Goal: Information Seeking & Learning: Compare options

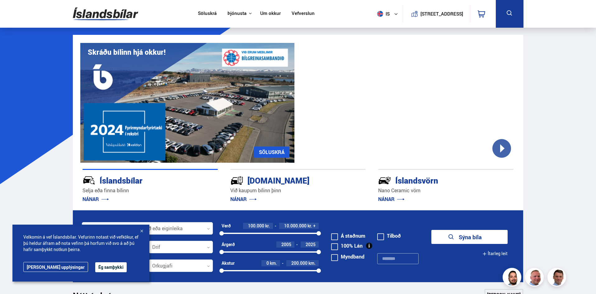
click at [95, 268] on button "Ég samþykki" at bounding box center [110, 268] width 31 height 10
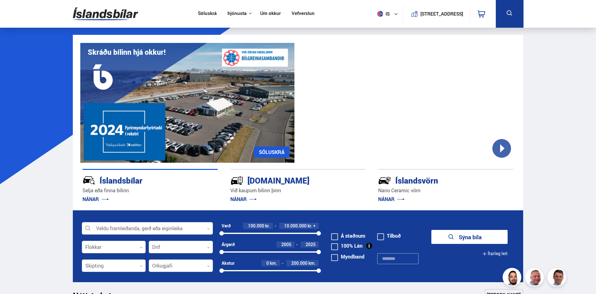
scroll to position [31, 0]
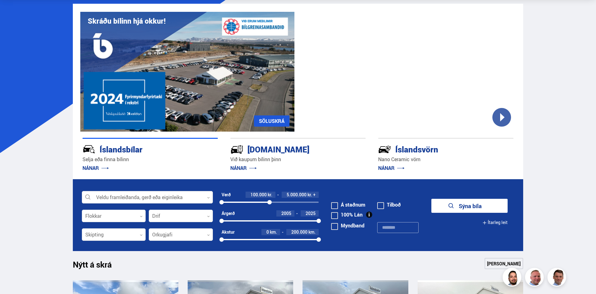
drag, startPoint x: 320, startPoint y: 202, endPoint x: 270, endPoint y: 203, distance: 50.5
click at [270, 203] on div at bounding box center [270, 202] width 4 height 4
click at [287, 214] on span "2005" at bounding box center [287, 214] width 10 height 6
type input "****"
drag, startPoint x: 318, startPoint y: 240, endPoint x: 261, endPoint y: 242, distance: 57.3
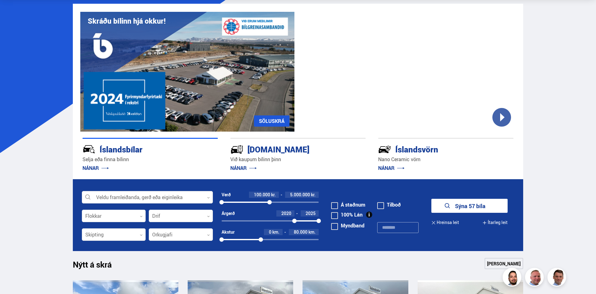
click at [261, 242] on div at bounding box center [261, 240] width 4 height 4
click at [135, 217] on div at bounding box center [114, 216] width 64 height 12
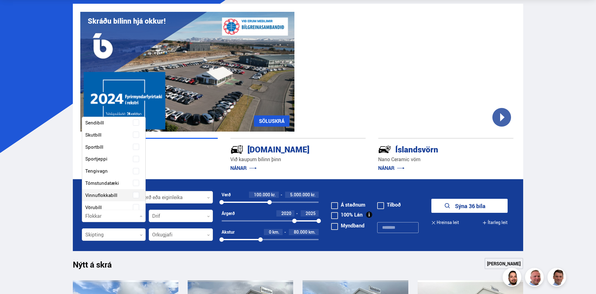
scroll to position [146, 0]
click at [125, 236] on div at bounding box center [114, 235] width 64 height 12
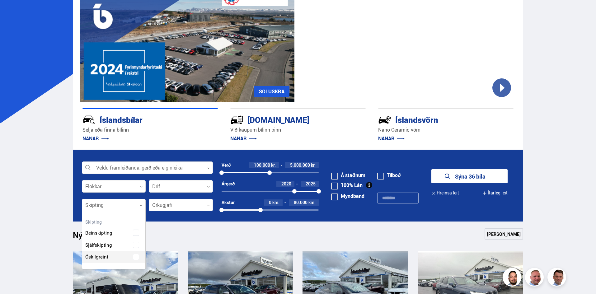
scroll to position [62, 0]
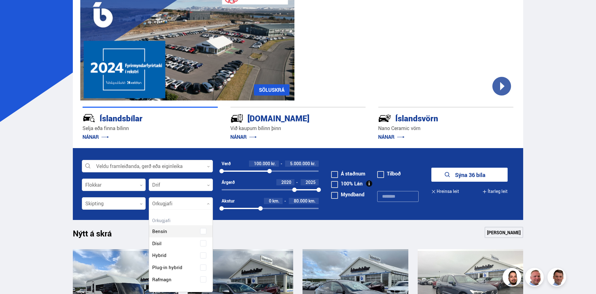
click at [181, 204] on div at bounding box center [181, 204] width 64 height 12
click at [206, 255] on div "Bensín Dísil Hybrid Plug-in hybrid Rafmagn" at bounding box center [181, 251] width 64 height 70
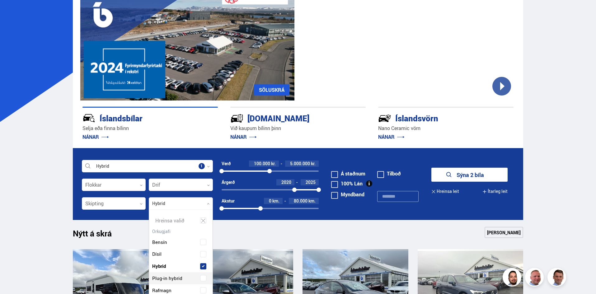
scroll to position [2, 0]
click at [202, 278] on span at bounding box center [203, 278] width 2 height 2
click at [202, 289] on span at bounding box center [203, 290] width 2 height 2
click at [474, 177] on button "Sýna 29 bíla" at bounding box center [470, 175] width 76 height 14
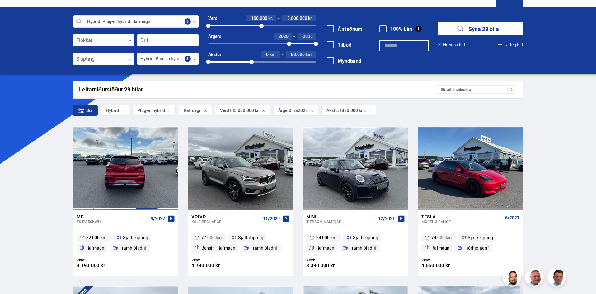
scroll to position [31, 0]
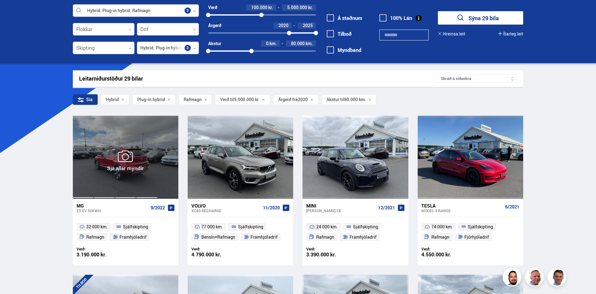
click at [160, 172] on div at bounding box center [168, 157] width 21 height 83
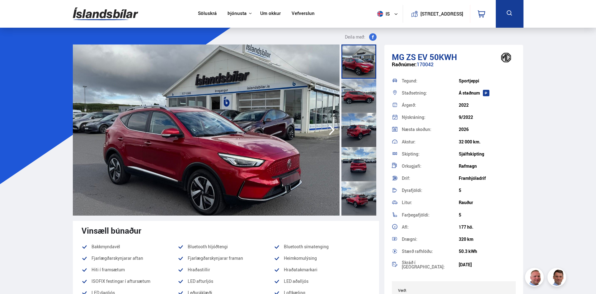
click at [330, 134] on icon "button" at bounding box center [332, 130] width 12 height 15
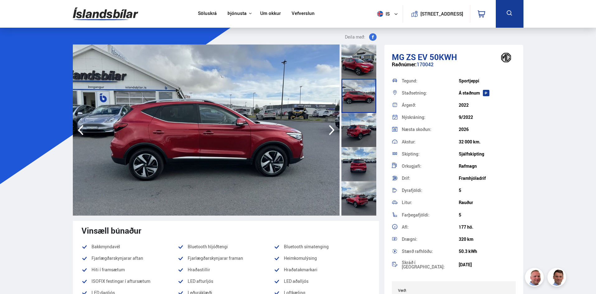
click at [330, 134] on icon "button" at bounding box center [332, 130] width 12 height 15
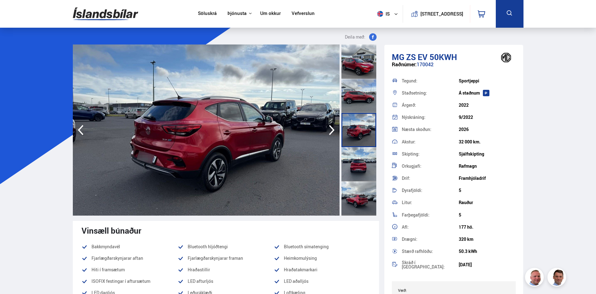
click at [330, 134] on icon "button" at bounding box center [332, 130] width 12 height 15
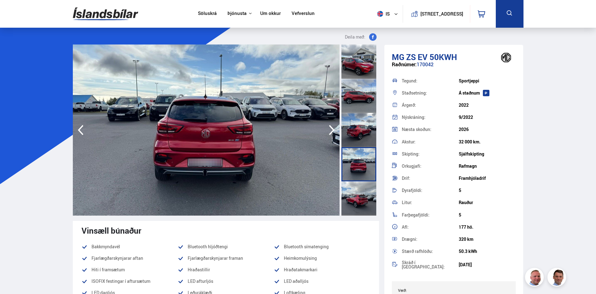
click at [330, 134] on icon "button" at bounding box center [332, 130] width 12 height 15
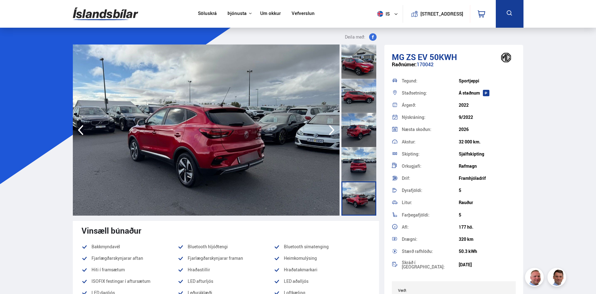
click at [330, 134] on icon "button" at bounding box center [332, 130] width 6 height 10
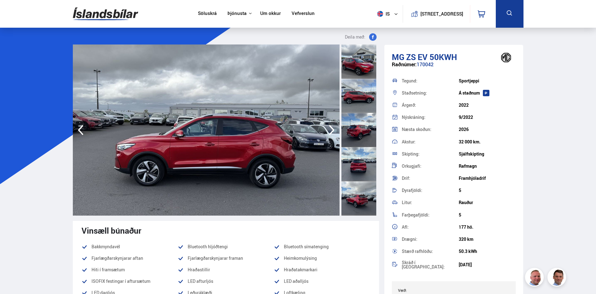
click at [330, 134] on icon "button" at bounding box center [332, 130] width 6 height 10
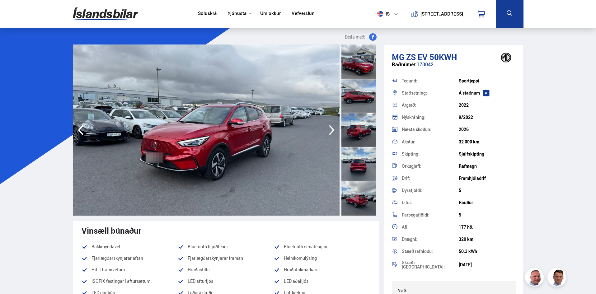
click at [330, 134] on icon "button" at bounding box center [332, 130] width 6 height 10
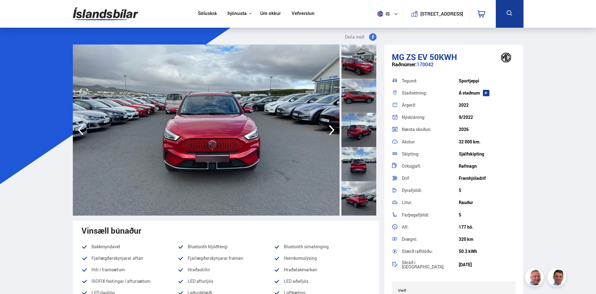
click at [330, 134] on icon "button" at bounding box center [332, 130] width 6 height 10
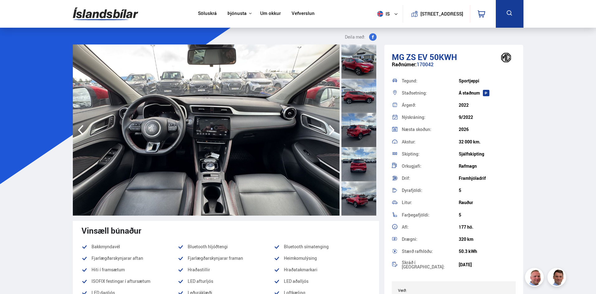
click at [330, 134] on icon "button" at bounding box center [332, 130] width 6 height 10
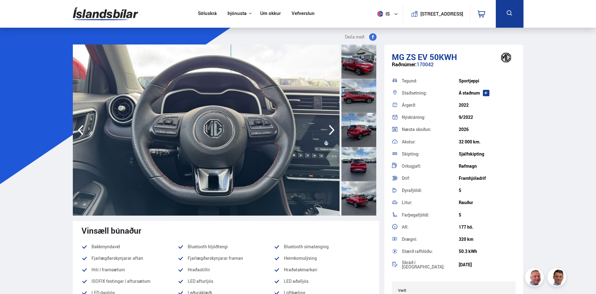
click at [330, 134] on icon "button" at bounding box center [332, 130] width 6 height 10
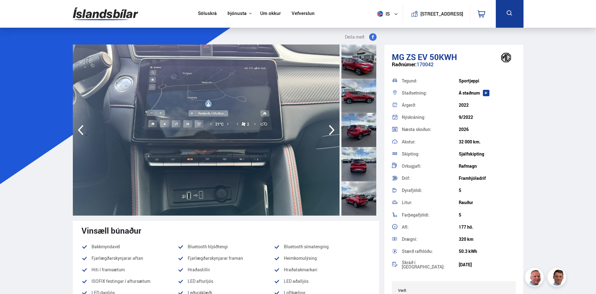
click at [330, 134] on icon "button" at bounding box center [332, 130] width 6 height 10
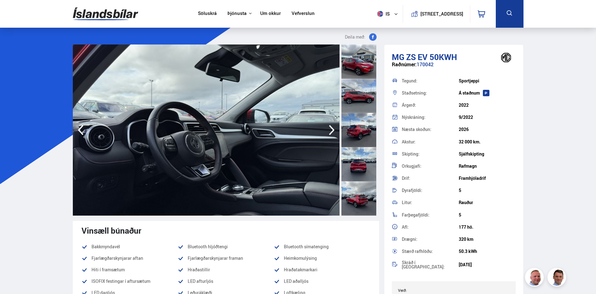
click at [330, 134] on icon "button" at bounding box center [332, 130] width 6 height 10
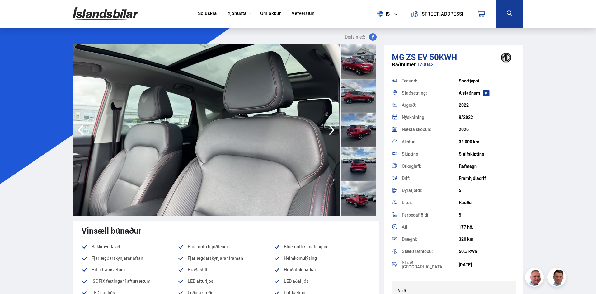
click at [330, 134] on icon "button" at bounding box center [332, 130] width 6 height 10
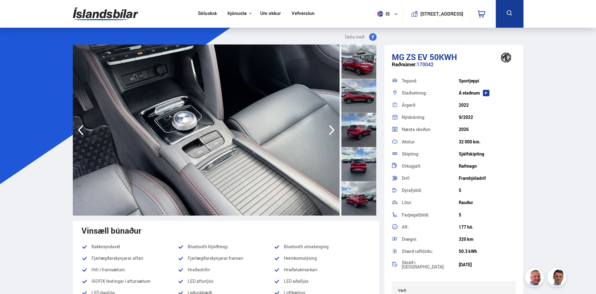
click at [330, 134] on icon "button" at bounding box center [332, 130] width 6 height 10
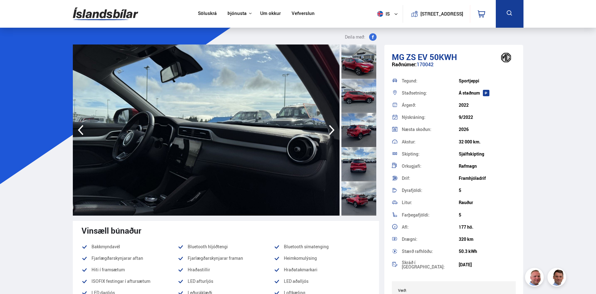
click at [330, 134] on icon "button" at bounding box center [332, 130] width 6 height 10
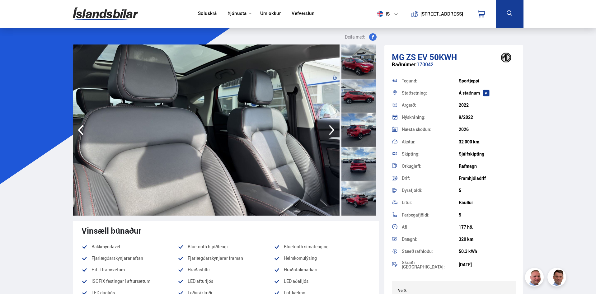
click at [330, 134] on icon "button" at bounding box center [332, 130] width 6 height 10
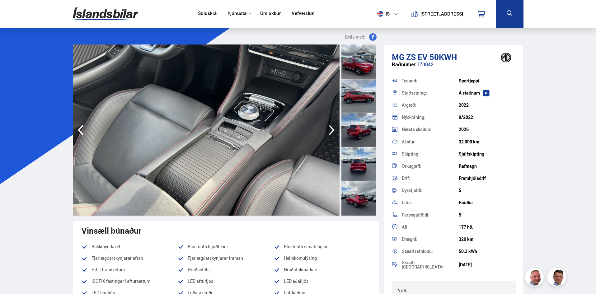
click at [330, 134] on icon "button" at bounding box center [332, 130] width 6 height 10
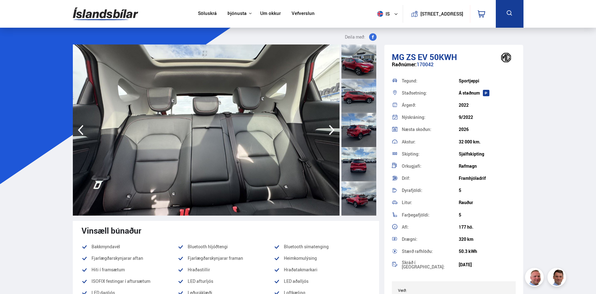
click at [330, 134] on icon "button" at bounding box center [332, 130] width 6 height 10
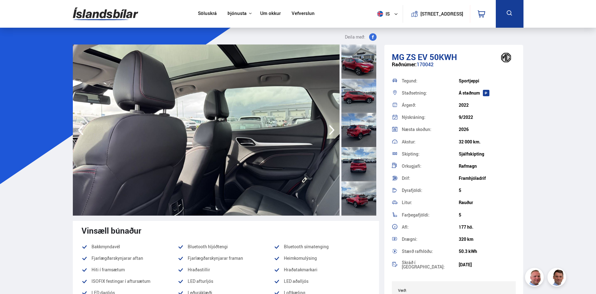
click at [330, 134] on icon "button" at bounding box center [332, 130] width 6 height 10
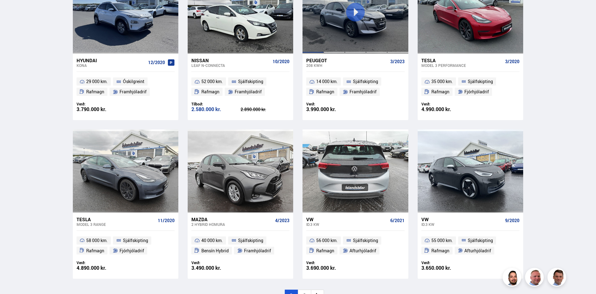
scroll to position [814, 0]
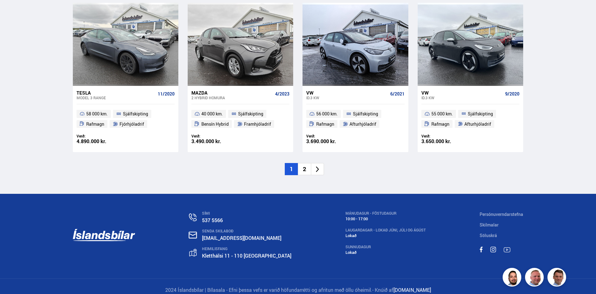
click at [306, 170] on li "2" at bounding box center [304, 169] width 13 height 12
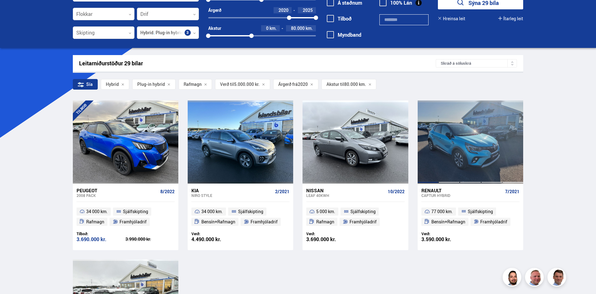
scroll to position [31, 0]
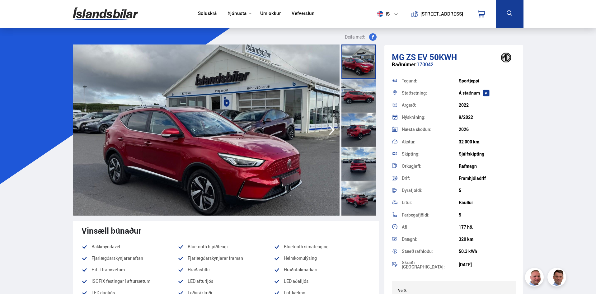
click at [333, 125] on icon "button" at bounding box center [332, 130] width 12 height 15
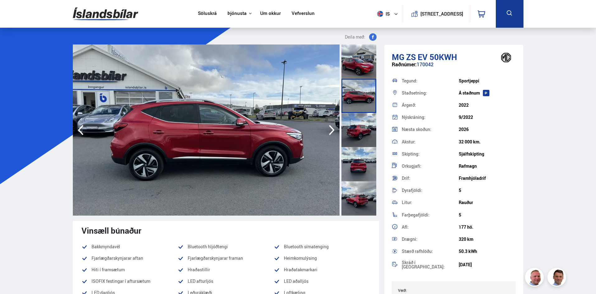
click at [333, 125] on icon "button" at bounding box center [332, 130] width 12 height 15
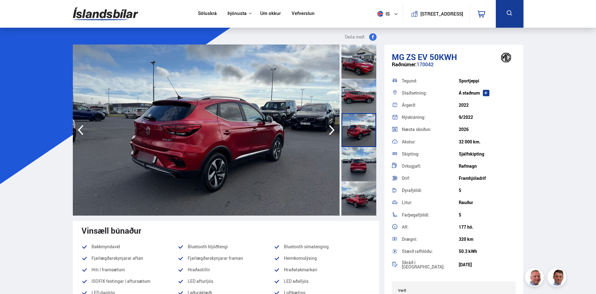
click at [333, 125] on icon "button" at bounding box center [332, 130] width 12 height 15
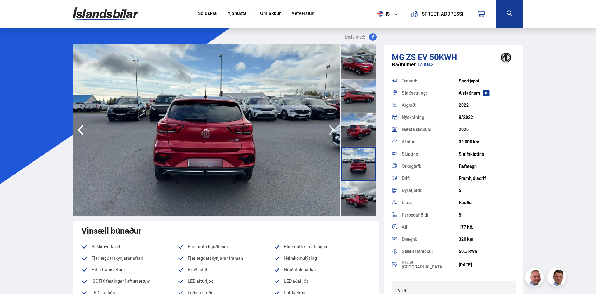
click at [333, 125] on icon "button" at bounding box center [332, 130] width 12 height 15
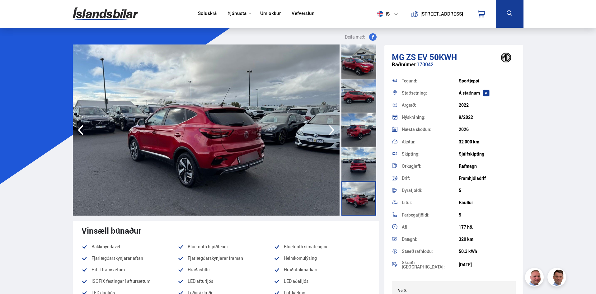
click at [333, 125] on icon "button" at bounding box center [332, 130] width 12 height 15
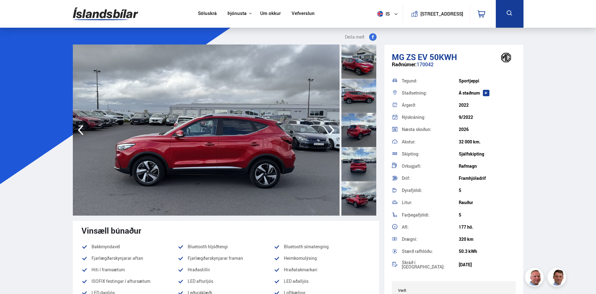
click at [333, 123] on icon "button" at bounding box center [332, 130] width 12 height 15
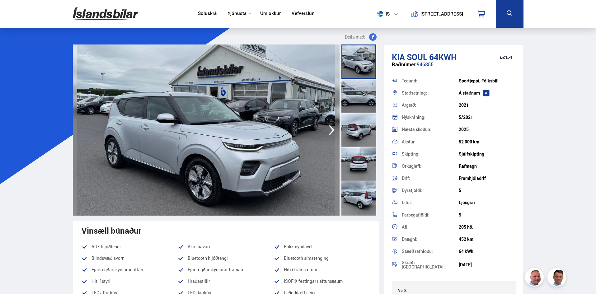
click at [333, 131] on icon "button" at bounding box center [332, 130] width 6 height 10
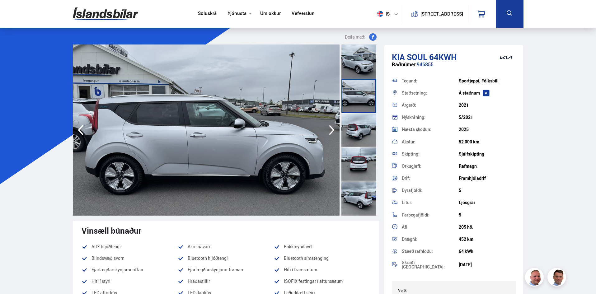
click at [333, 131] on icon "button" at bounding box center [332, 130] width 6 height 10
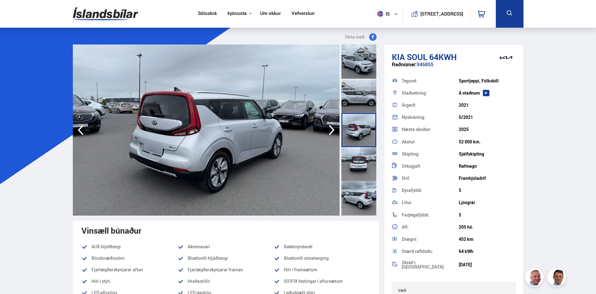
click at [333, 131] on icon "button" at bounding box center [332, 130] width 6 height 10
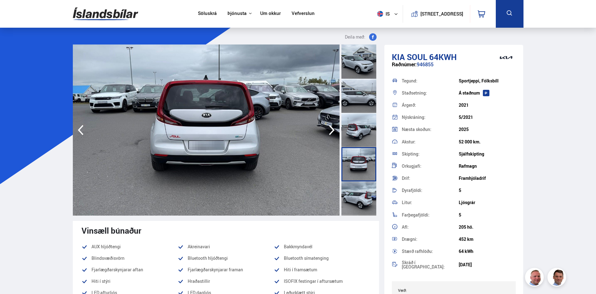
click at [333, 131] on icon "button" at bounding box center [332, 130] width 6 height 10
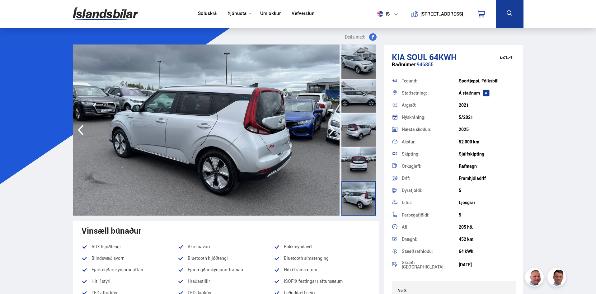
click at [333, 131] on icon "button" at bounding box center [332, 130] width 6 height 10
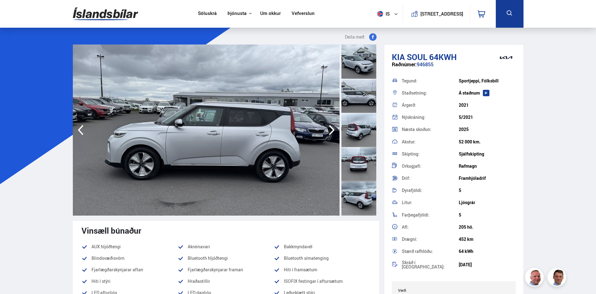
click at [333, 131] on icon "button" at bounding box center [332, 130] width 6 height 10
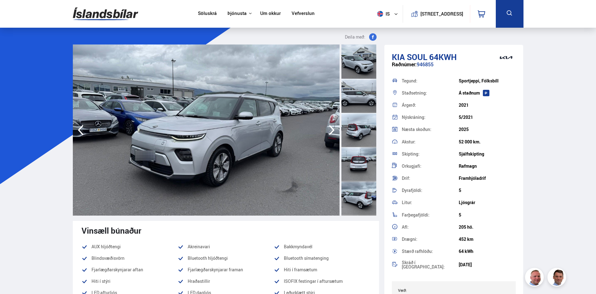
click at [333, 131] on icon "button" at bounding box center [332, 130] width 6 height 10
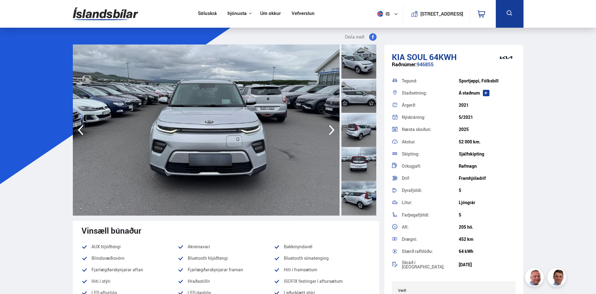
click at [333, 131] on icon "button" at bounding box center [332, 130] width 6 height 10
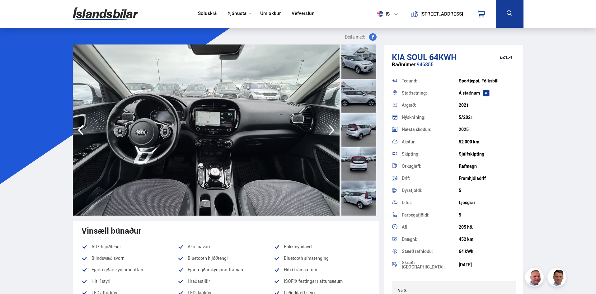
click at [333, 131] on icon "button" at bounding box center [332, 130] width 6 height 10
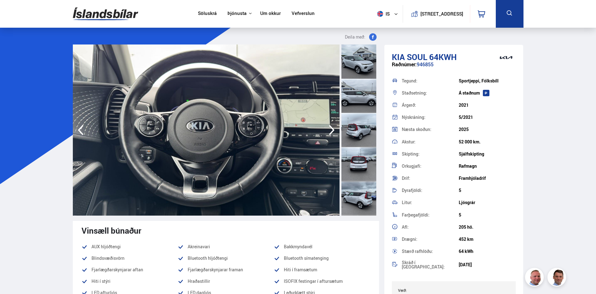
click at [333, 131] on icon "button" at bounding box center [332, 130] width 6 height 10
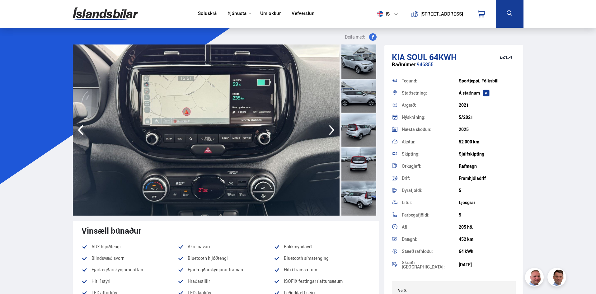
click at [333, 131] on icon "button" at bounding box center [332, 130] width 6 height 10
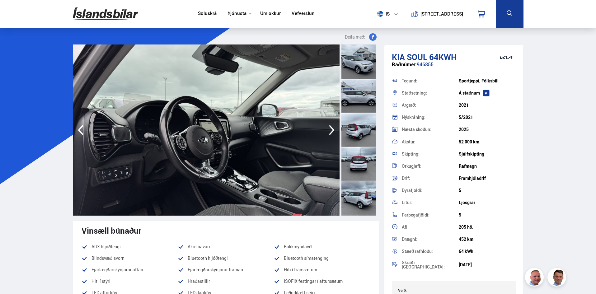
click at [333, 131] on icon "button" at bounding box center [332, 130] width 6 height 10
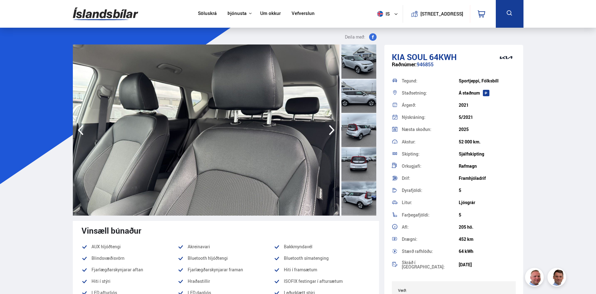
click at [333, 131] on icon "button" at bounding box center [332, 130] width 6 height 10
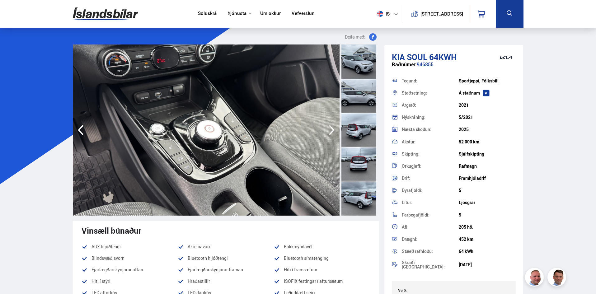
click at [333, 131] on icon "button" at bounding box center [332, 130] width 6 height 10
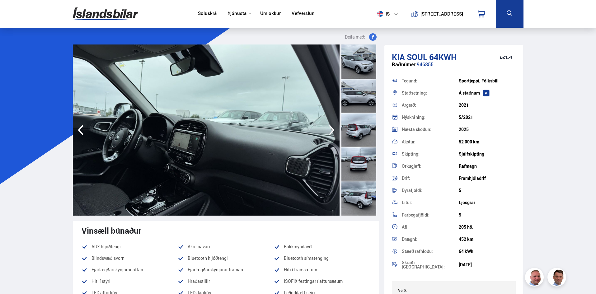
click at [333, 131] on icon "button" at bounding box center [332, 130] width 6 height 10
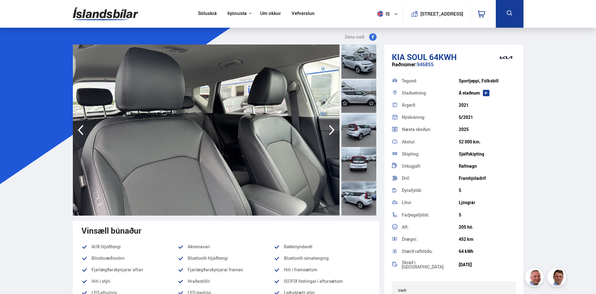
click at [333, 131] on icon "button" at bounding box center [332, 130] width 6 height 10
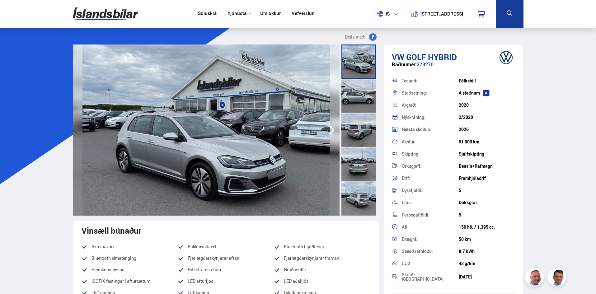
click at [337, 133] on icon "button" at bounding box center [332, 130] width 12 height 15
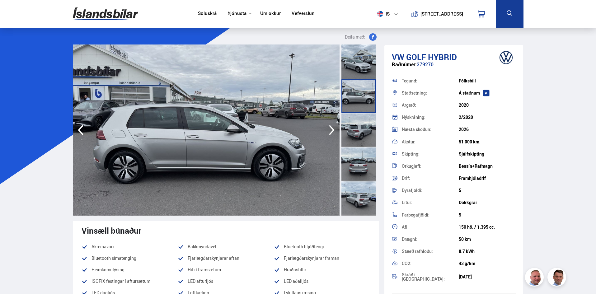
click at [337, 133] on icon "button" at bounding box center [332, 130] width 12 height 15
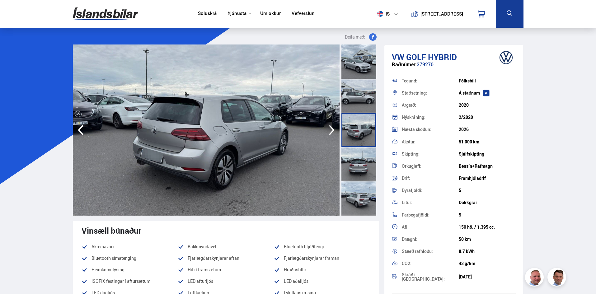
click at [337, 133] on icon "button" at bounding box center [332, 130] width 12 height 15
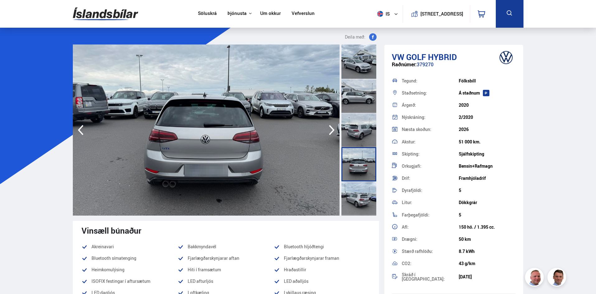
click at [337, 133] on icon "button" at bounding box center [332, 130] width 12 height 15
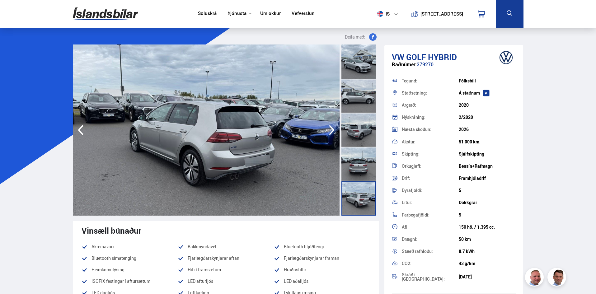
click at [337, 133] on icon "button" at bounding box center [332, 130] width 12 height 15
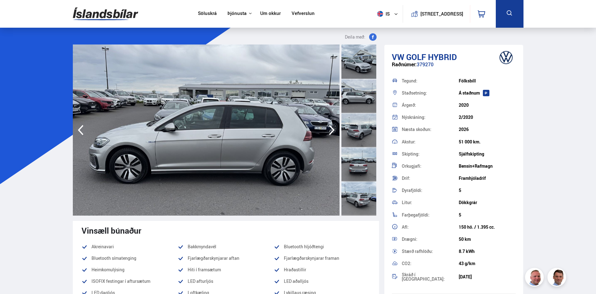
click at [337, 133] on icon "button" at bounding box center [332, 130] width 12 height 15
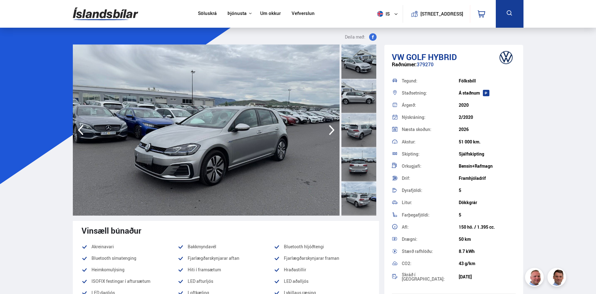
click at [337, 133] on icon "button" at bounding box center [332, 130] width 12 height 15
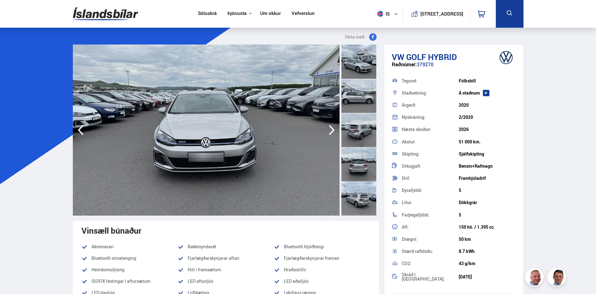
click at [337, 133] on icon "button" at bounding box center [332, 130] width 12 height 15
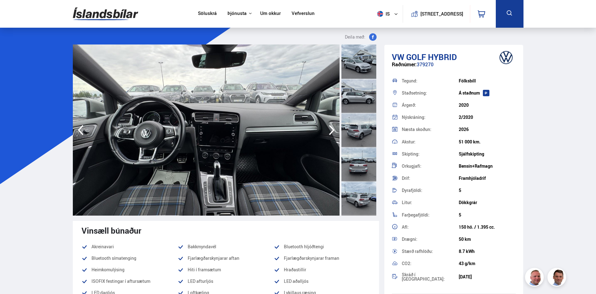
click at [337, 133] on icon "button" at bounding box center [332, 130] width 12 height 15
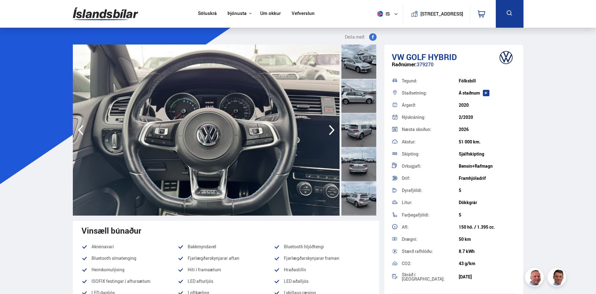
click at [337, 133] on icon "button" at bounding box center [332, 130] width 12 height 15
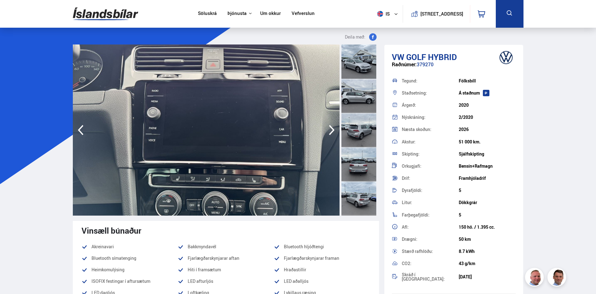
click at [337, 133] on icon "button" at bounding box center [332, 130] width 12 height 15
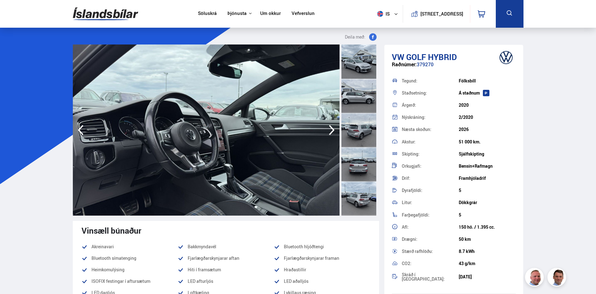
click at [337, 133] on icon "button" at bounding box center [332, 130] width 12 height 15
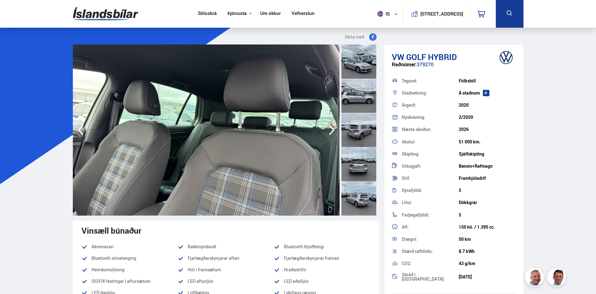
click at [337, 133] on icon "button" at bounding box center [332, 130] width 12 height 15
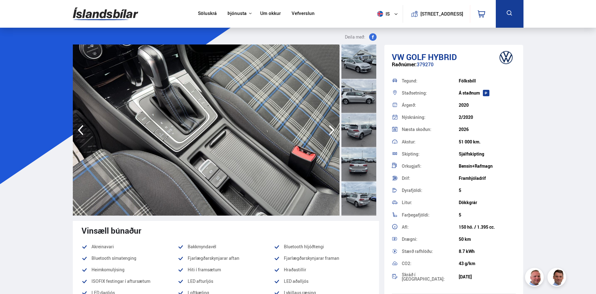
click at [337, 133] on icon "button" at bounding box center [332, 130] width 12 height 15
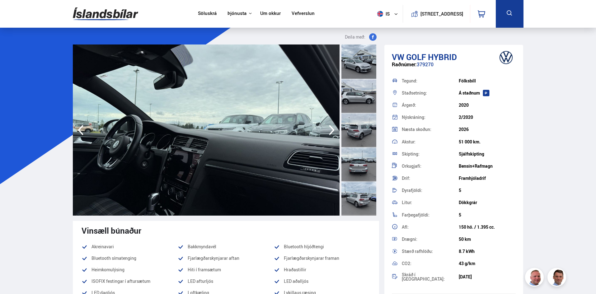
click at [337, 133] on icon "button" at bounding box center [332, 130] width 12 height 15
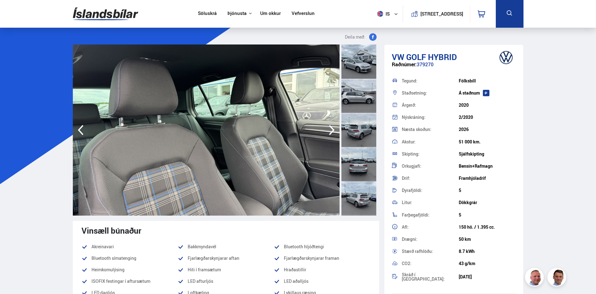
click at [337, 133] on icon "button" at bounding box center [332, 130] width 12 height 15
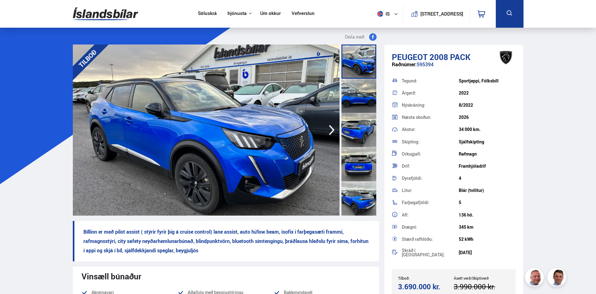
click at [332, 130] on icon "button" at bounding box center [332, 130] width 12 height 15
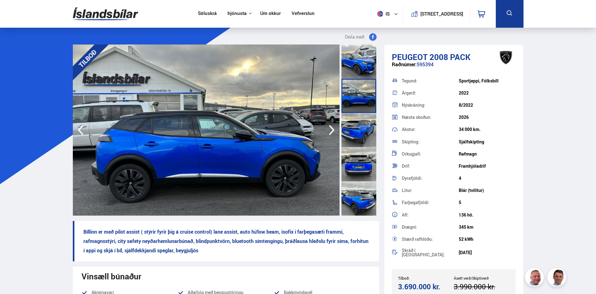
click at [332, 130] on icon "button" at bounding box center [332, 130] width 12 height 15
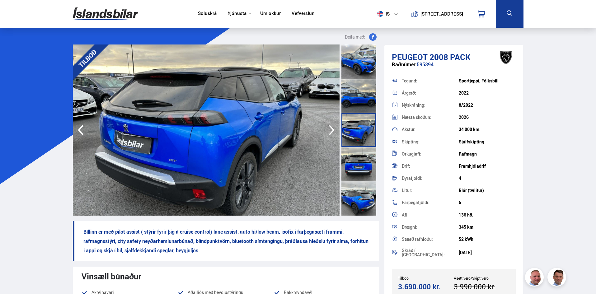
click at [332, 130] on icon "button" at bounding box center [332, 130] width 12 height 15
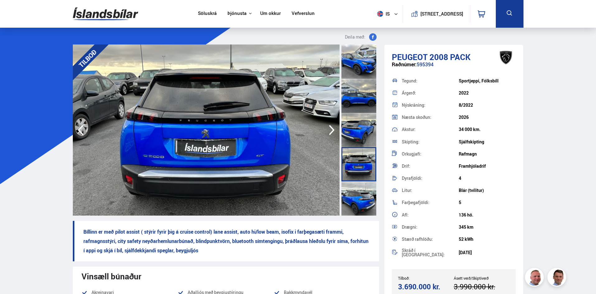
click at [332, 130] on icon "button" at bounding box center [332, 130] width 12 height 15
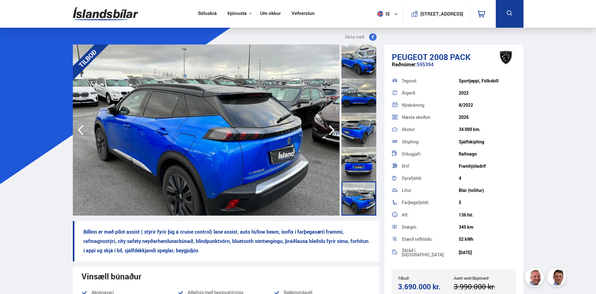
click at [332, 130] on icon "button" at bounding box center [332, 130] width 12 height 15
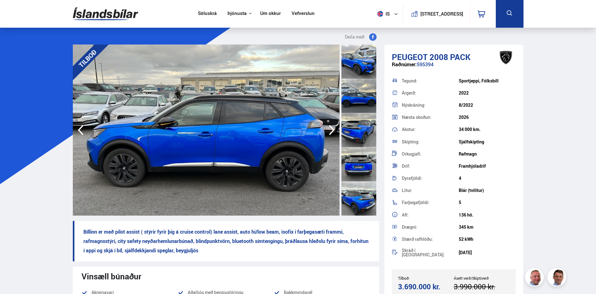
click at [332, 130] on icon "button" at bounding box center [332, 130] width 12 height 15
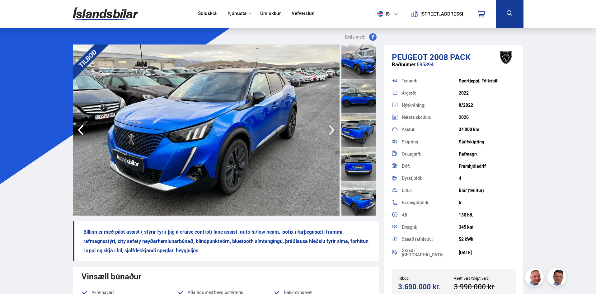
click at [332, 130] on icon "button" at bounding box center [332, 130] width 12 height 15
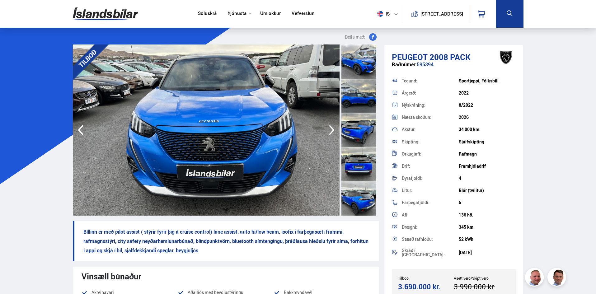
click at [332, 130] on icon "button" at bounding box center [332, 130] width 12 height 15
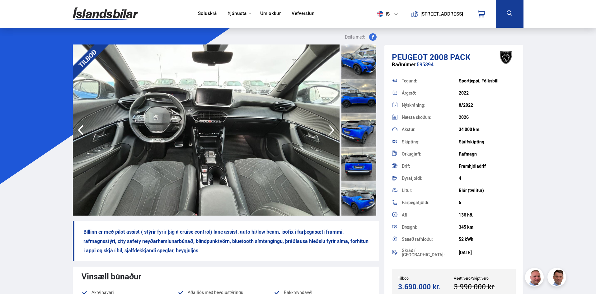
click at [332, 130] on icon "button" at bounding box center [332, 130] width 12 height 15
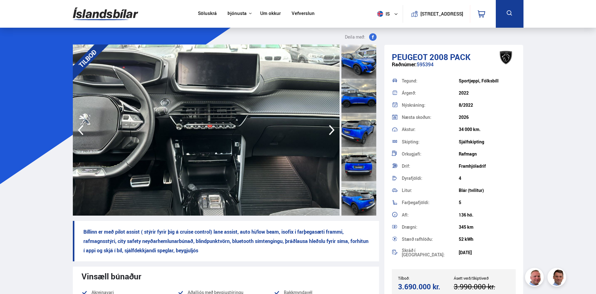
click at [332, 130] on icon "button" at bounding box center [332, 130] width 12 height 15
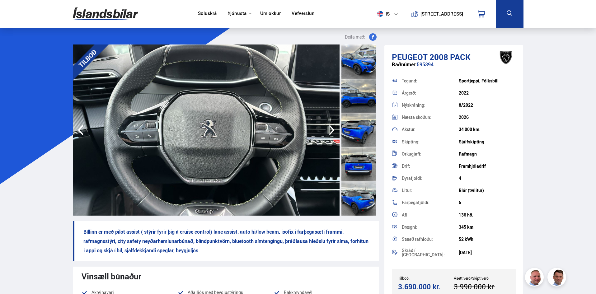
click at [332, 130] on icon "button" at bounding box center [332, 130] width 12 height 15
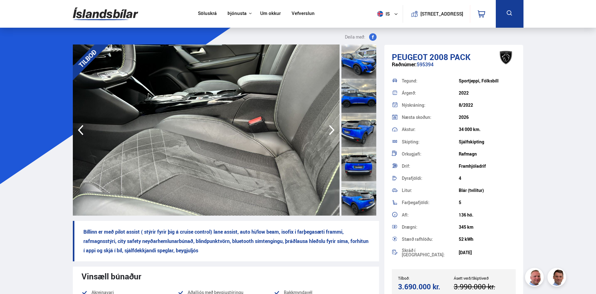
click at [332, 130] on icon "button" at bounding box center [332, 130] width 12 height 15
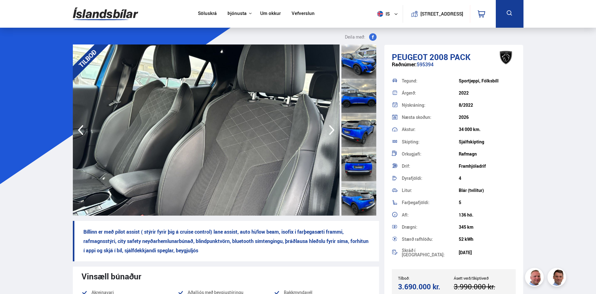
click at [332, 130] on icon "button" at bounding box center [332, 130] width 12 height 15
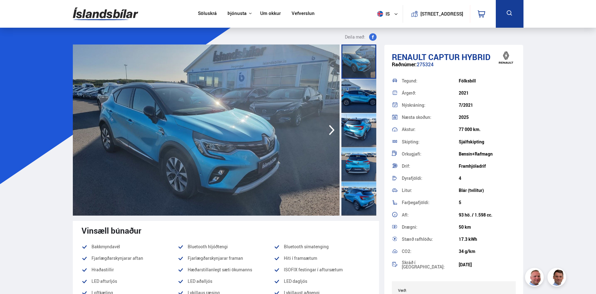
click at [335, 132] on icon "button" at bounding box center [332, 130] width 12 height 15
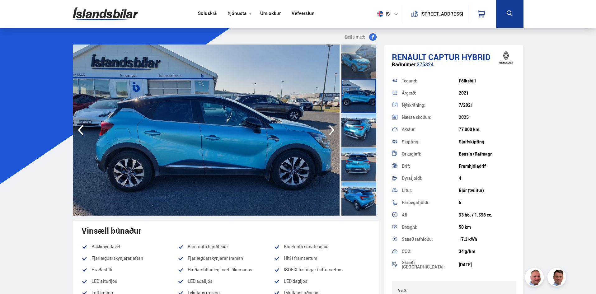
click at [335, 132] on icon "button" at bounding box center [332, 130] width 12 height 15
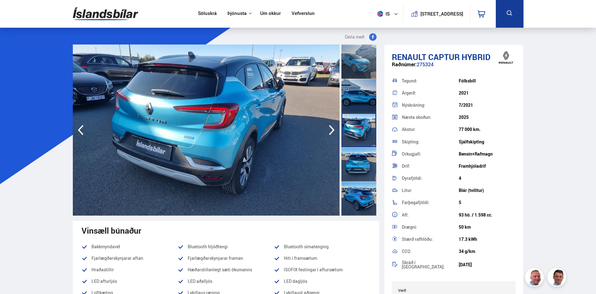
click at [335, 132] on icon "button" at bounding box center [332, 130] width 12 height 15
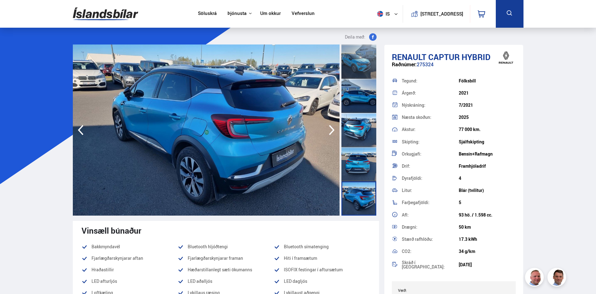
click at [335, 132] on icon "button" at bounding box center [332, 130] width 12 height 15
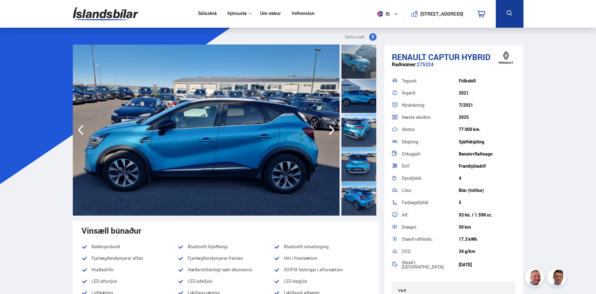
click at [335, 132] on icon "button" at bounding box center [332, 130] width 12 height 15
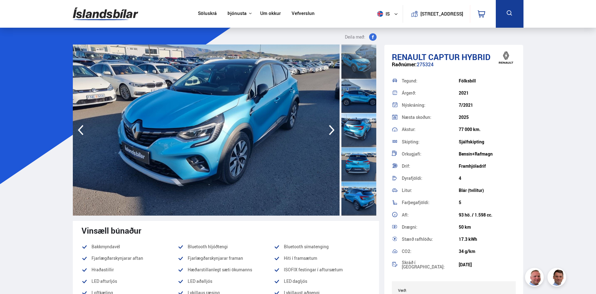
click at [335, 132] on icon "button" at bounding box center [332, 130] width 12 height 15
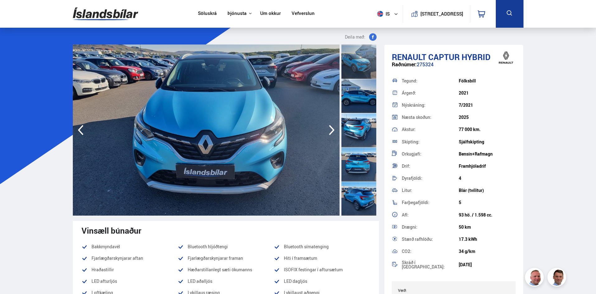
click at [335, 131] on icon "button" at bounding box center [332, 130] width 12 height 15
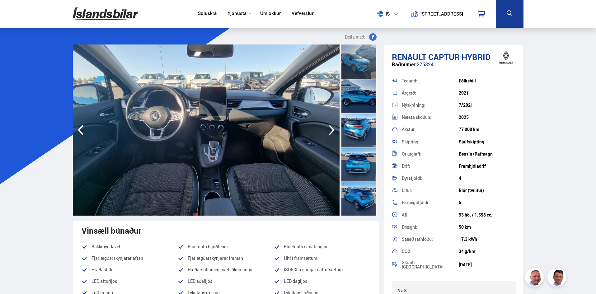
click at [335, 130] on icon "button" at bounding box center [332, 130] width 12 height 15
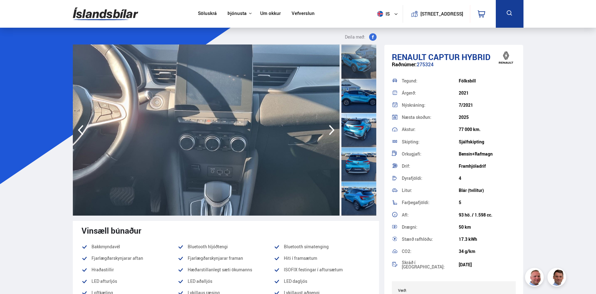
click at [335, 130] on icon "button" at bounding box center [332, 130] width 12 height 15
